Goal: Information Seeking & Learning: Learn about a topic

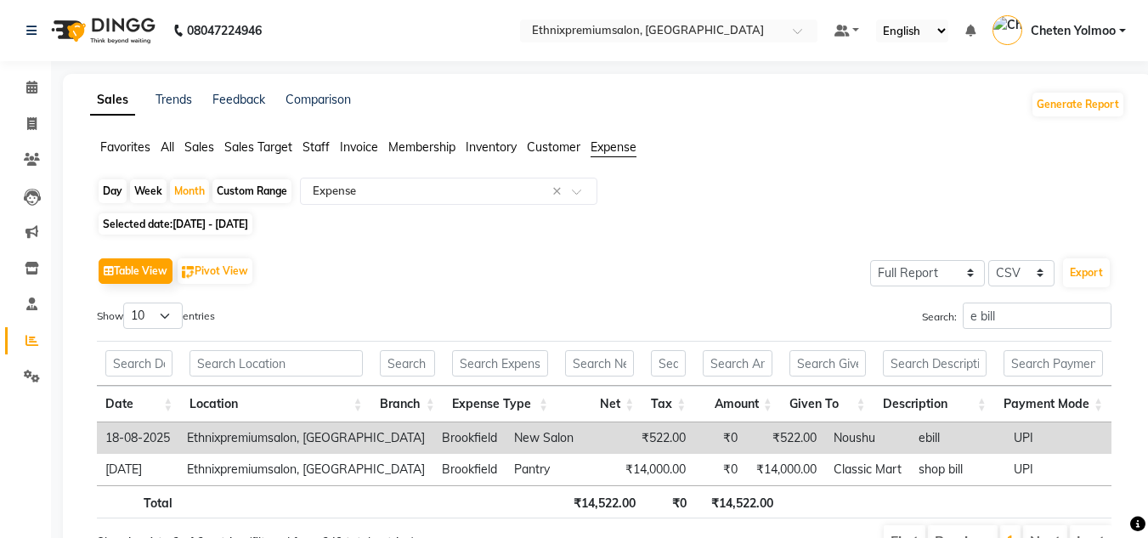
select select "full_report"
select select "csv"
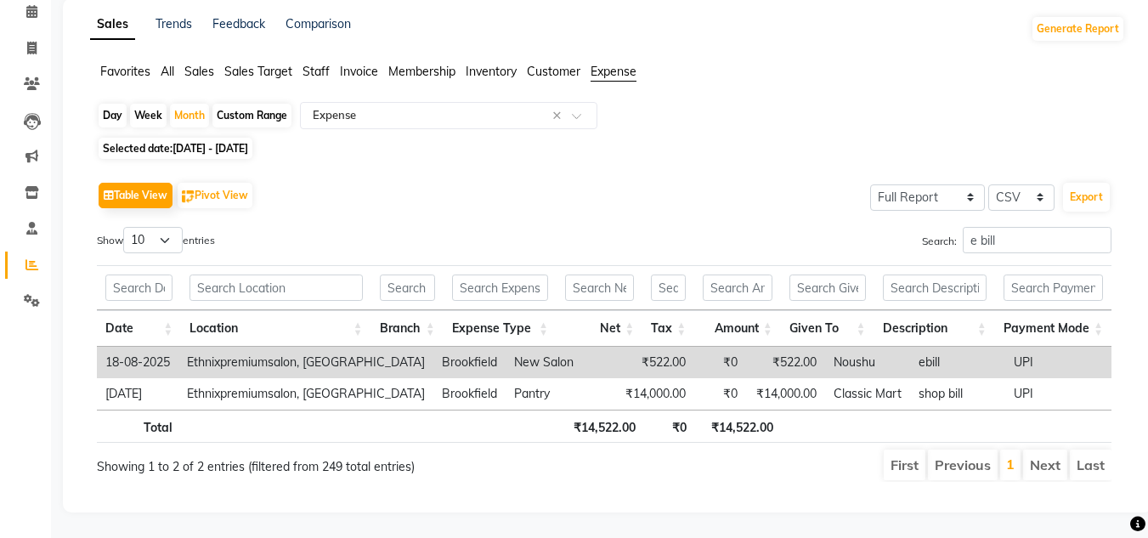
scroll to position [88, 0]
click at [1002, 232] on input "e bill" at bounding box center [1037, 240] width 149 height 26
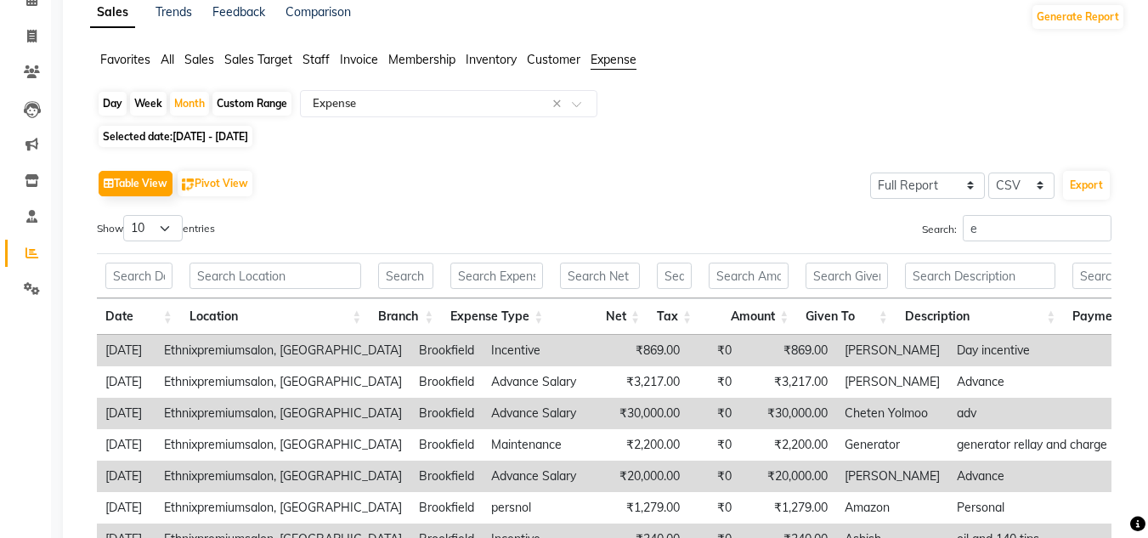
type input "e"
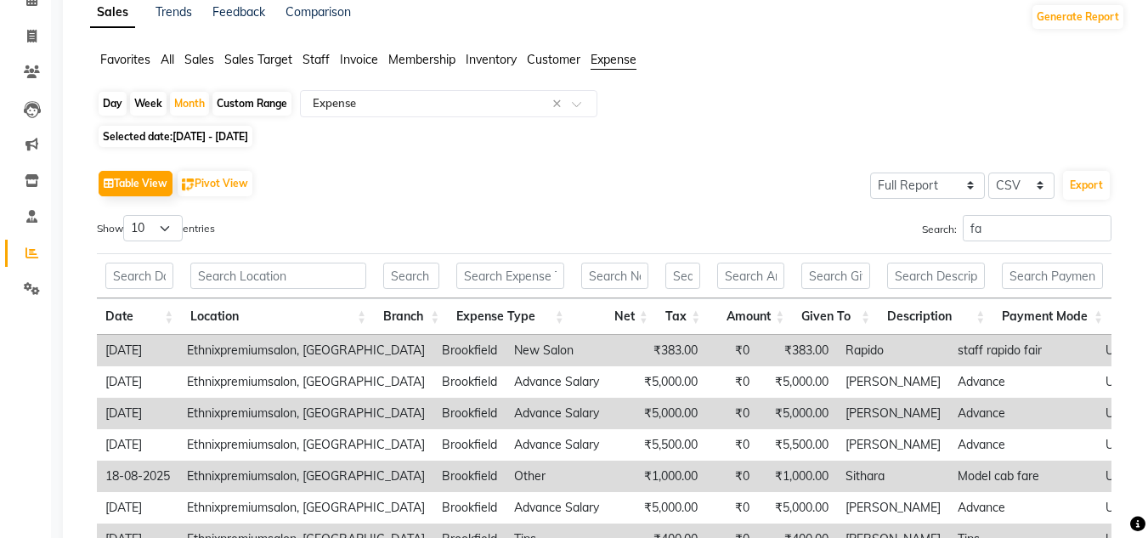
type input "f"
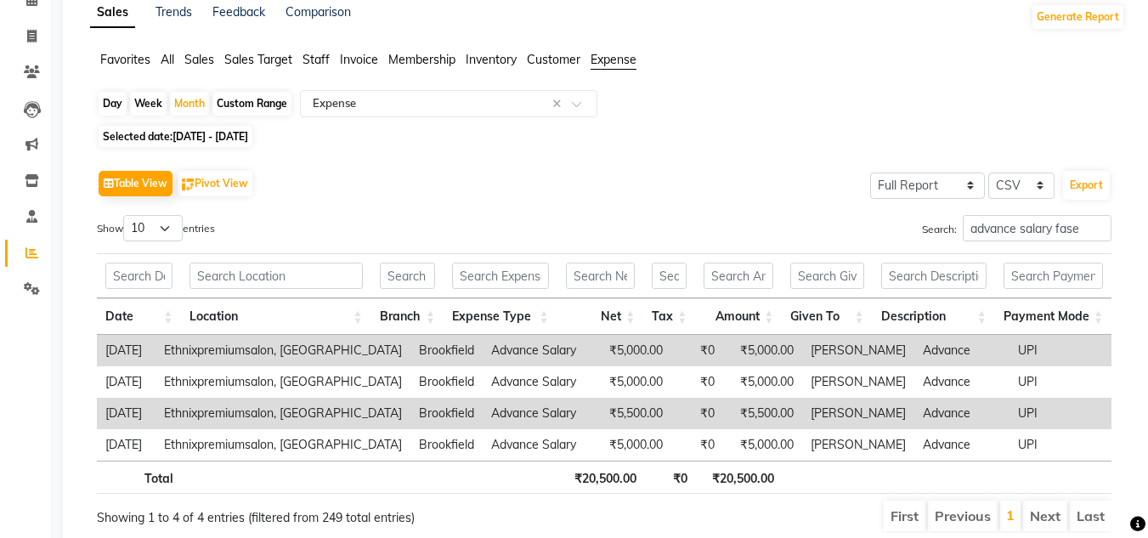
type input "advance salary fase"
click at [310, 62] on span "Staff" at bounding box center [316, 59] width 27 height 15
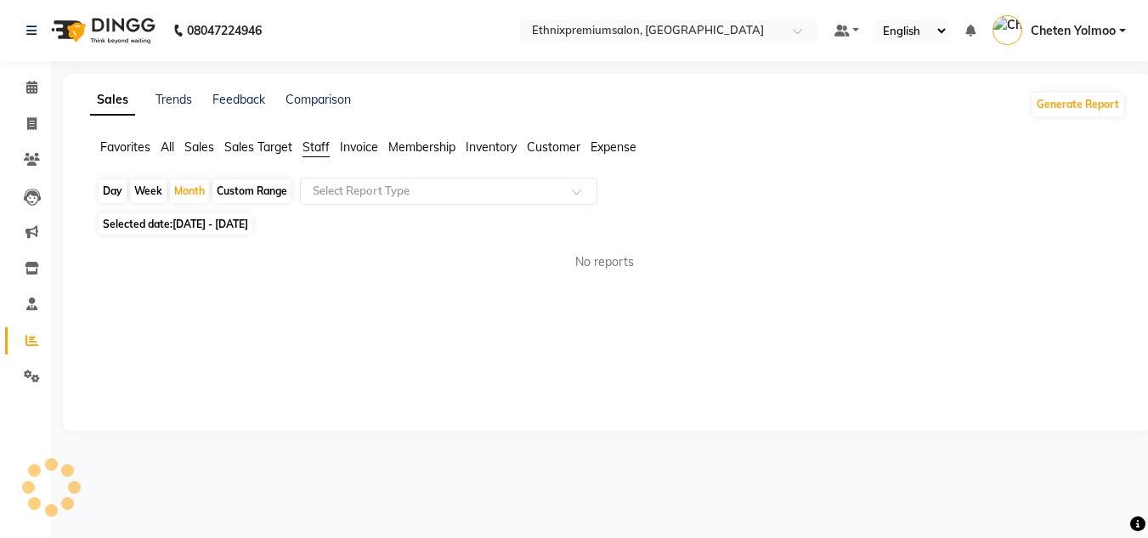
scroll to position [0, 0]
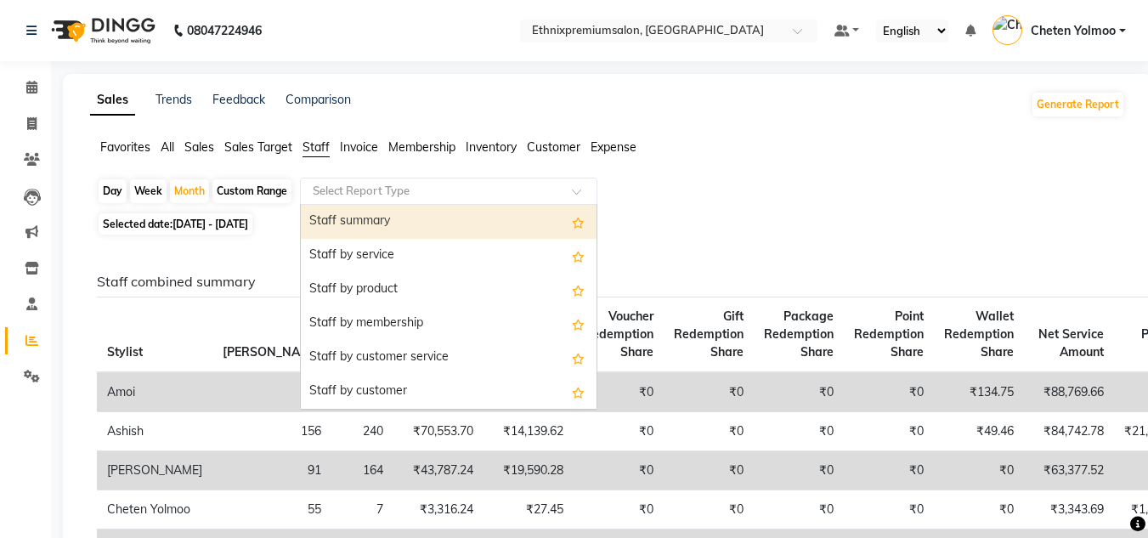
click at [390, 185] on input "text" at bounding box center [431, 191] width 245 height 17
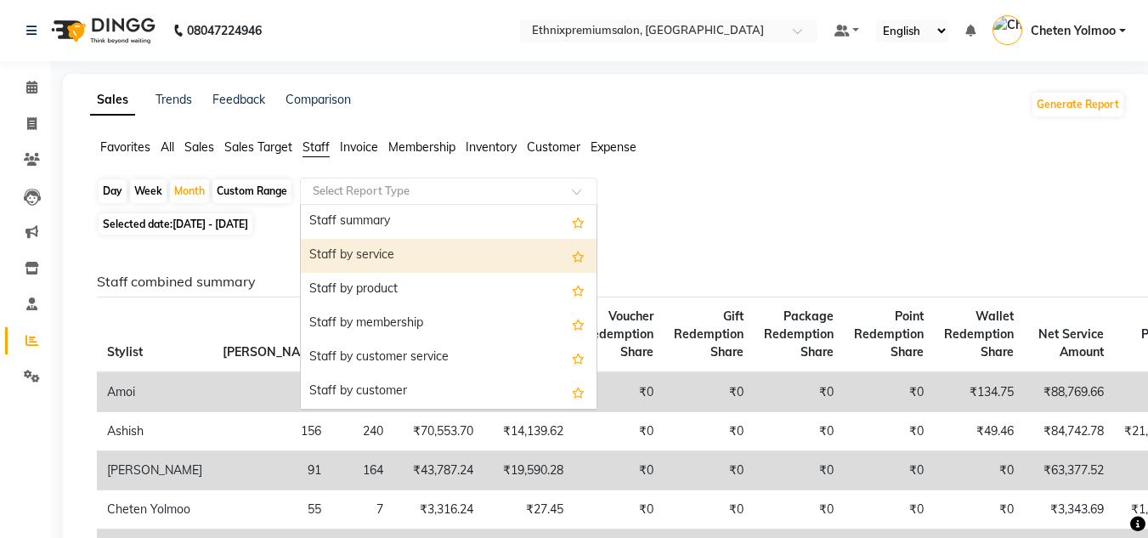
click at [422, 265] on div "Staff by service" at bounding box center [449, 256] width 296 height 34
select select "full_report"
select select "csv"
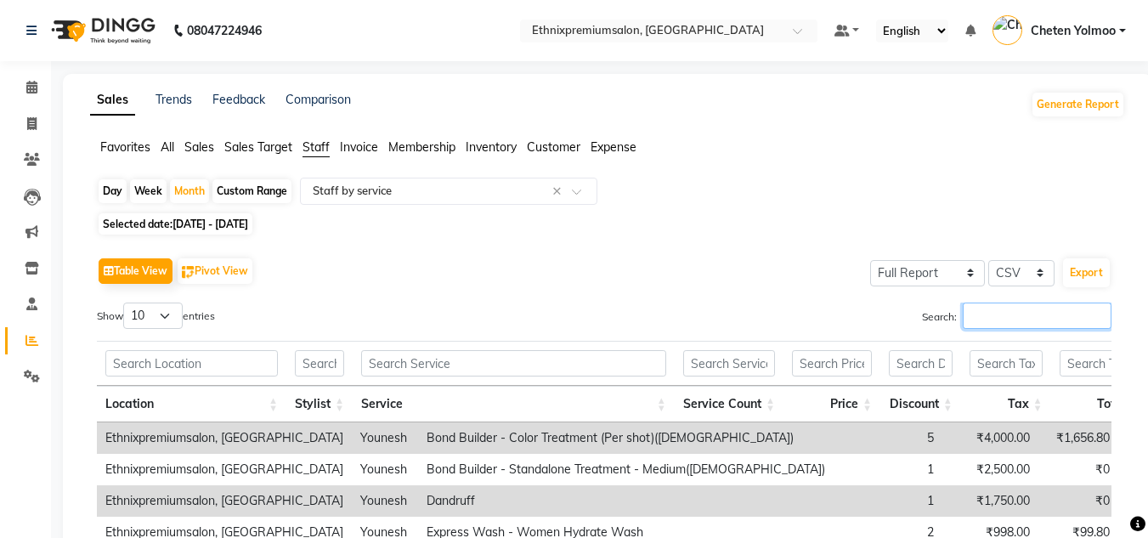
click at [975, 310] on input "Search:" at bounding box center [1037, 316] width 149 height 26
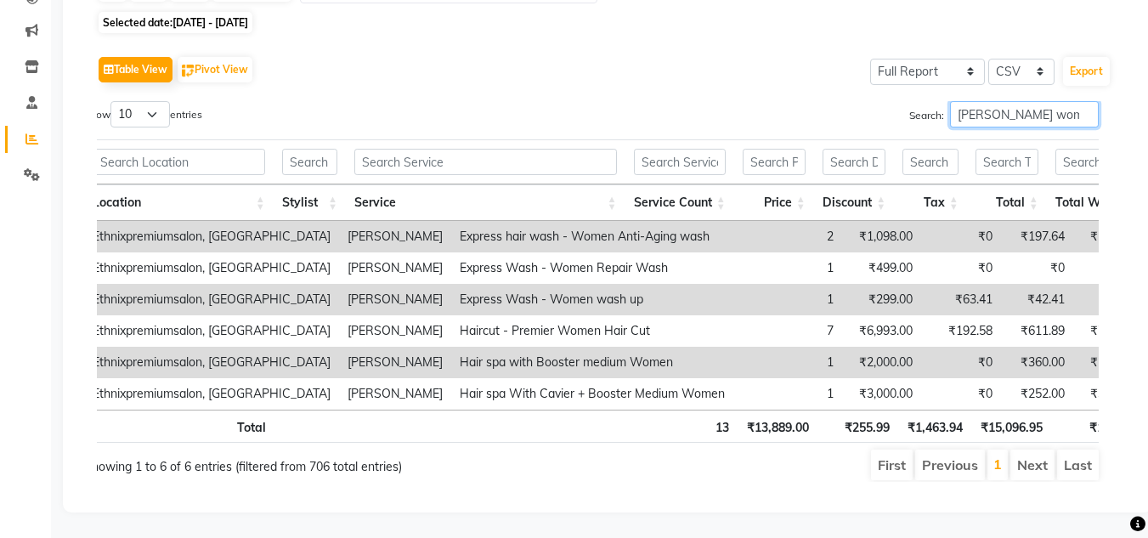
scroll to position [216, 0]
click at [997, 101] on input "[PERSON_NAME] women" at bounding box center [1024, 114] width 149 height 26
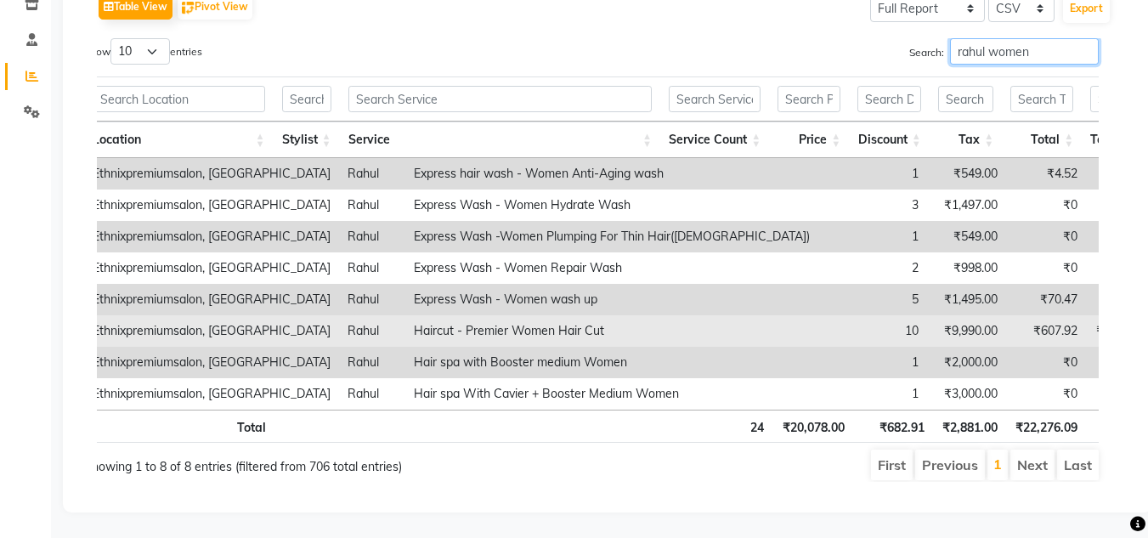
scroll to position [274, 0]
type input "rahul women"
